Goal: Complete application form

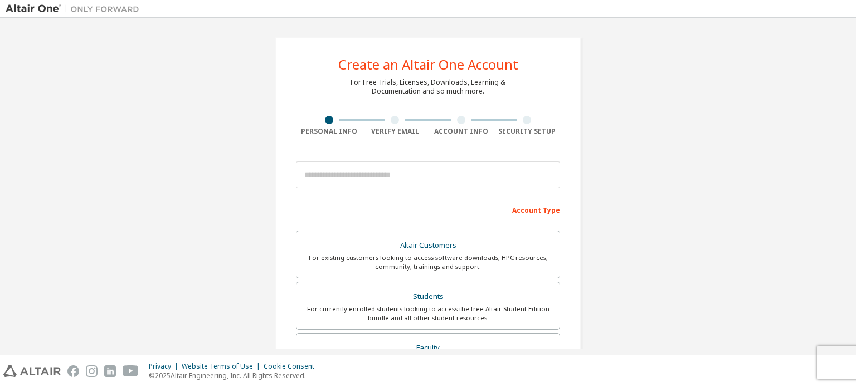
scroll to position [20, 0]
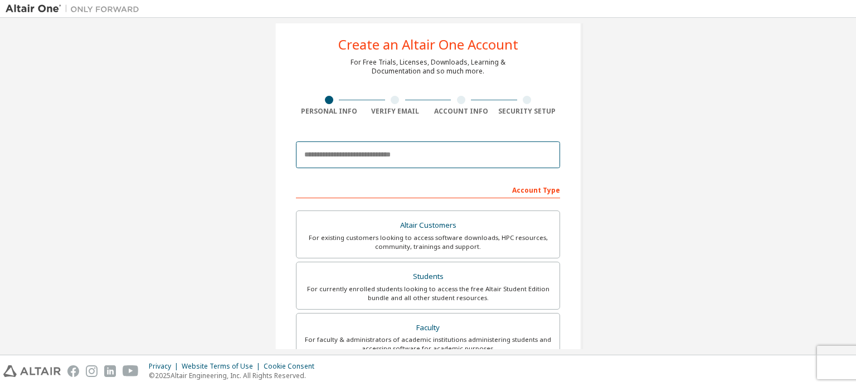
click at [412, 148] on input "email" at bounding box center [428, 155] width 264 height 27
type input "**********"
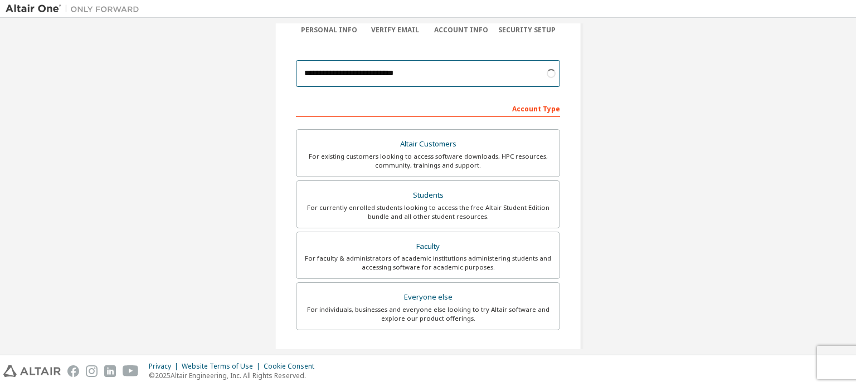
scroll to position [116, 0]
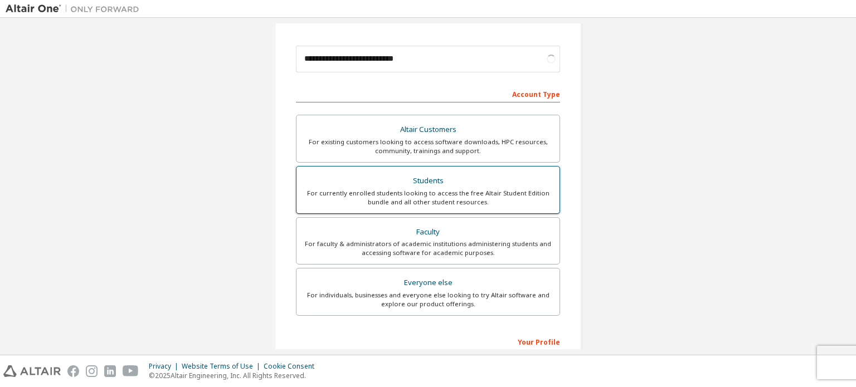
click at [458, 182] on div "Students" at bounding box center [428, 181] width 250 height 16
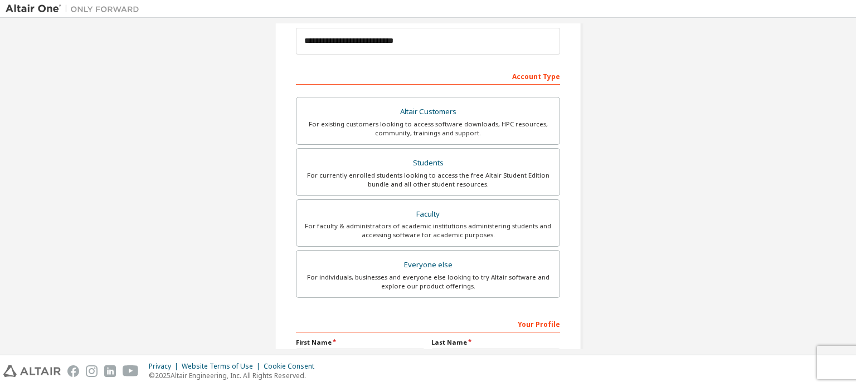
scroll to position [261, 0]
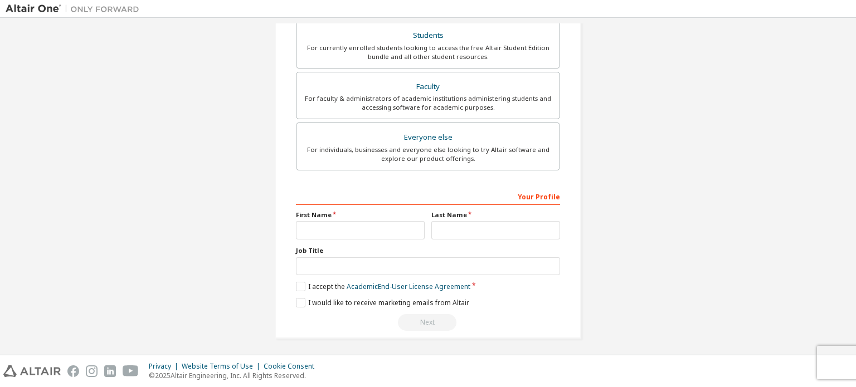
drag, startPoint x: 371, startPoint y: 216, endPoint x: 375, endPoint y: 225, distance: 9.5
click at [375, 225] on div "First Name" at bounding box center [360, 225] width 135 height 29
click at [375, 225] on input "text" at bounding box center [360, 230] width 129 height 18
type input "*****"
type input "******"
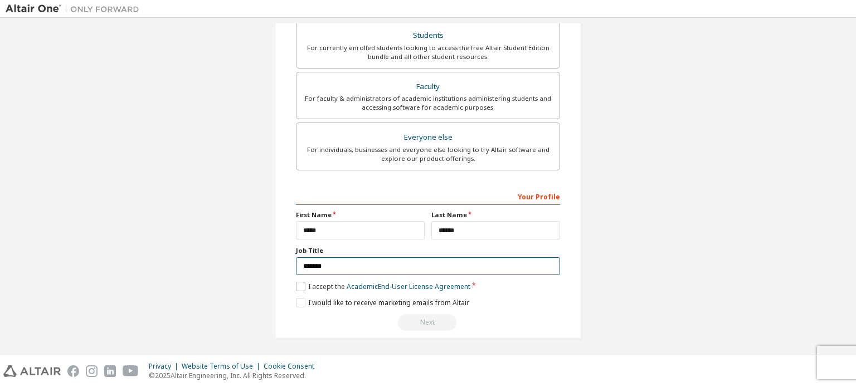
type input "*******"
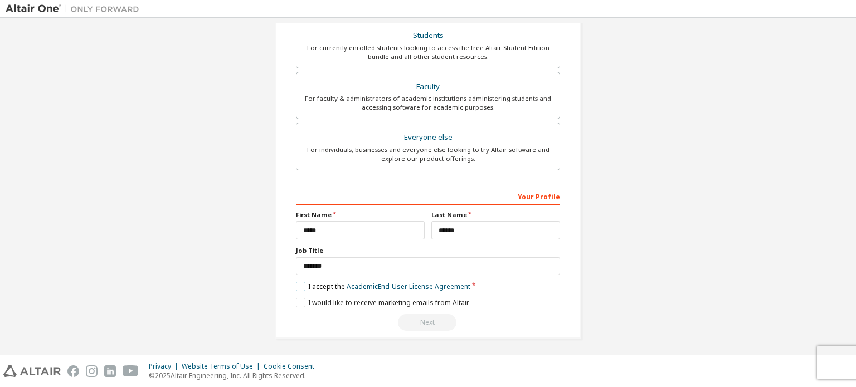
click at [299, 285] on label "I accept the Academic End-User License Agreement" at bounding box center [383, 286] width 174 height 9
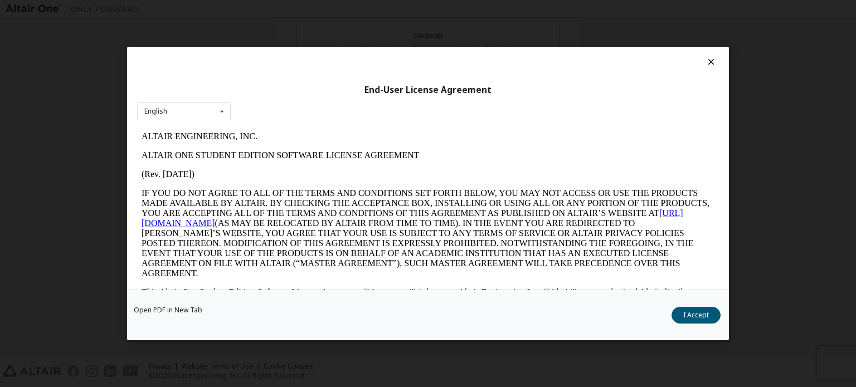
scroll to position [0, 0]
click at [683, 316] on button "I Accept" at bounding box center [696, 315] width 49 height 17
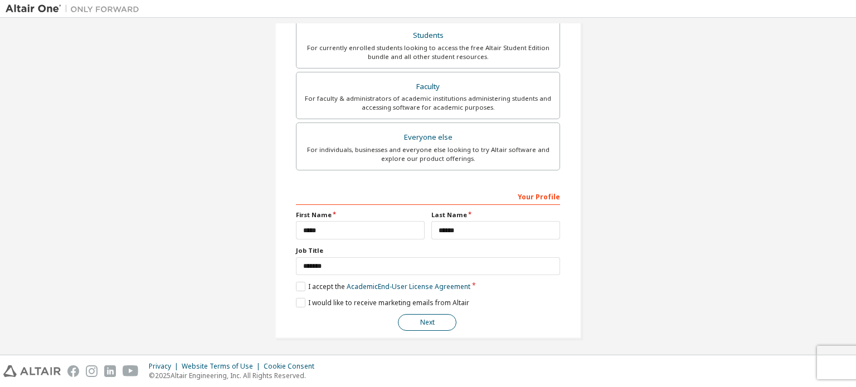
click at [428, 319] on button "Next" at bounding box center [427, 322] width 59 height 17
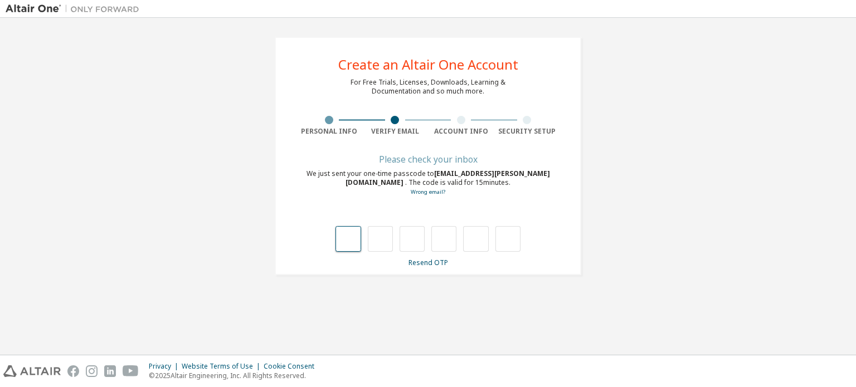
type input "*"
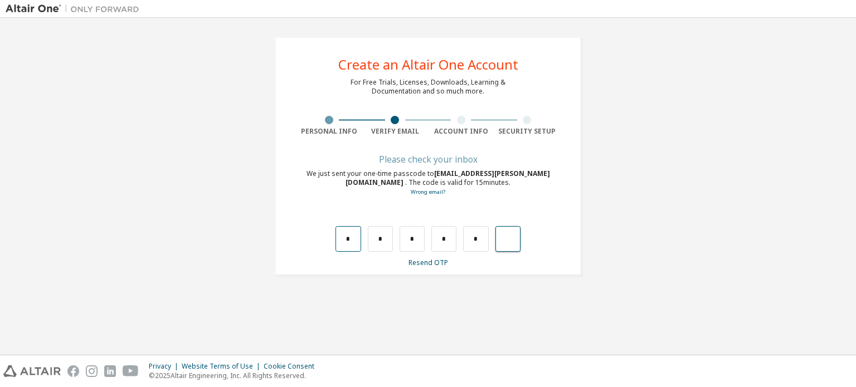
type input "*"
click at [352, 242] on input "text" at bounding box center [348, 239] width 25 height 26
type input "*"
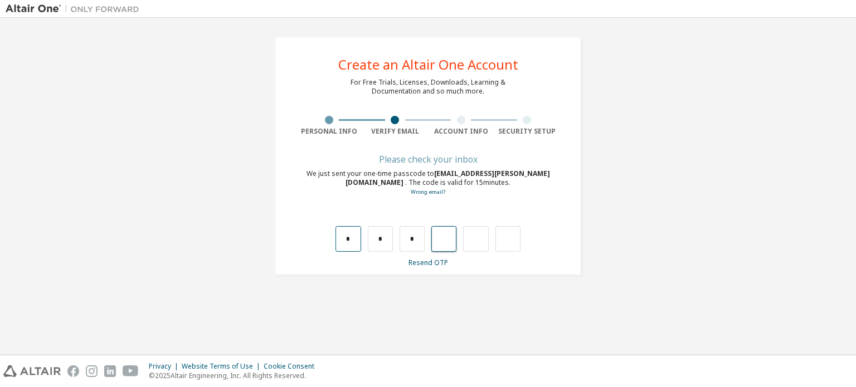
type input "*"
